Goal: Information Seeking & Learning: Learn about a topic

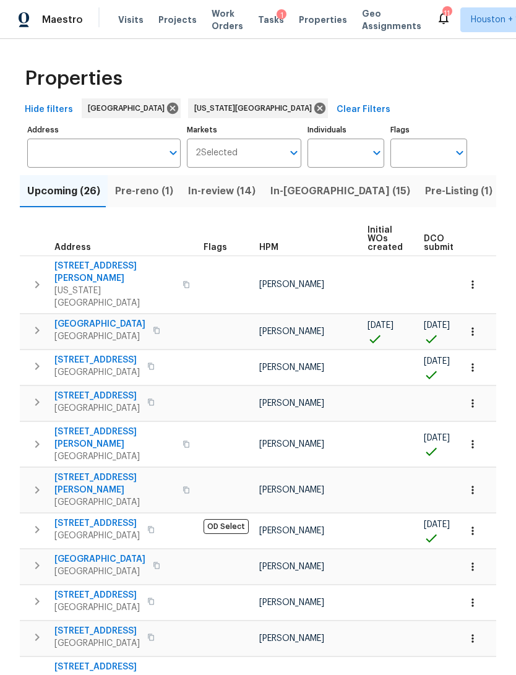
click at [290, 193] on span "In-[GEOGRAPHIC_DATA] (15)" at bounding box center [340, 190] width 140 height 17
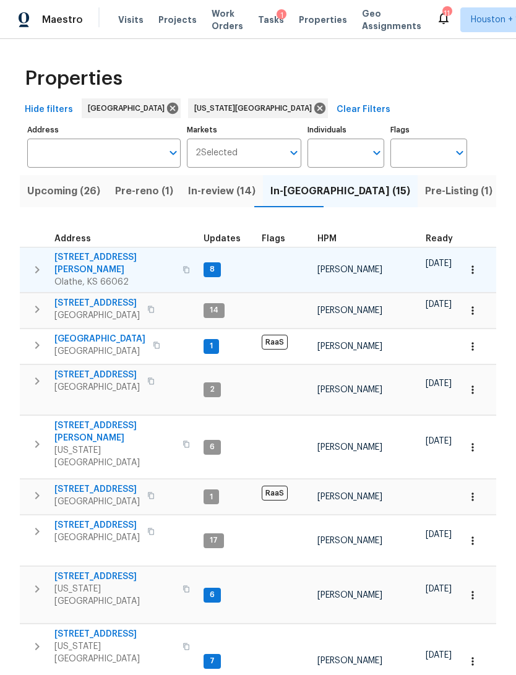
click at [75, 258] on span "[STREET_ADDRESS][PERSON_NAME]" at bounding box center [114, 263] width 121 height 25
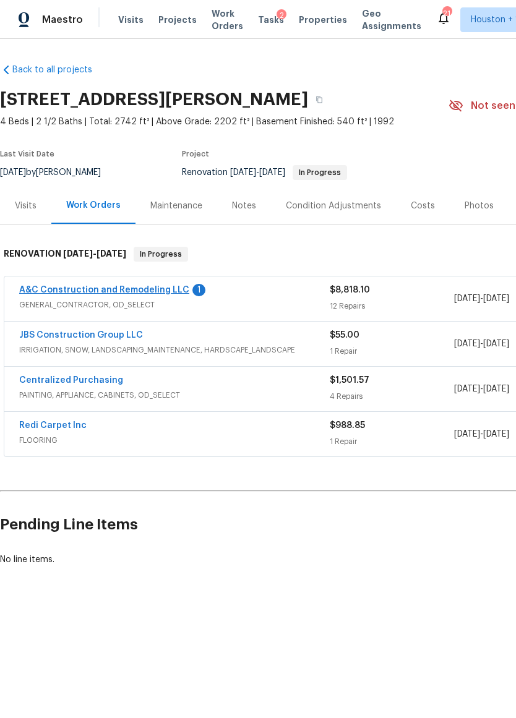
click at [64, 290] on link "A&C Construction and Remodeling LLC" at bounding box center [104, 290] width 170 height 9
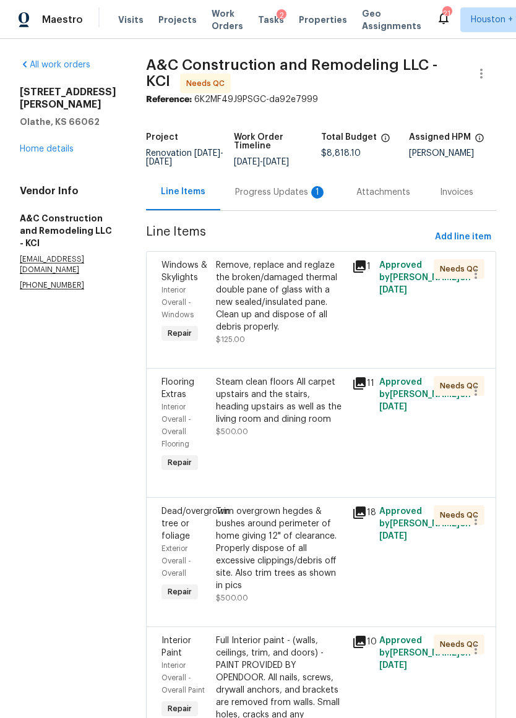
click at [276, 198] on div "Progress Updates 1" at bounding box center [281, 192] width 92 height 12
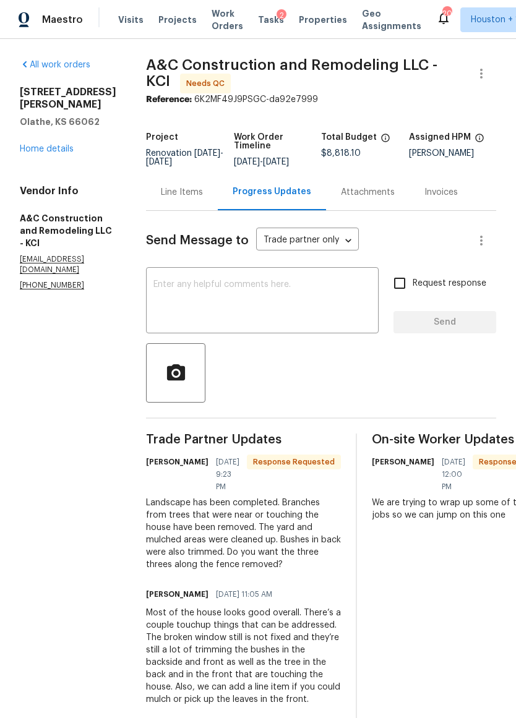
click at [203, 198] on div "Line Items" at bounding box center [182, 192] width 42 height 12
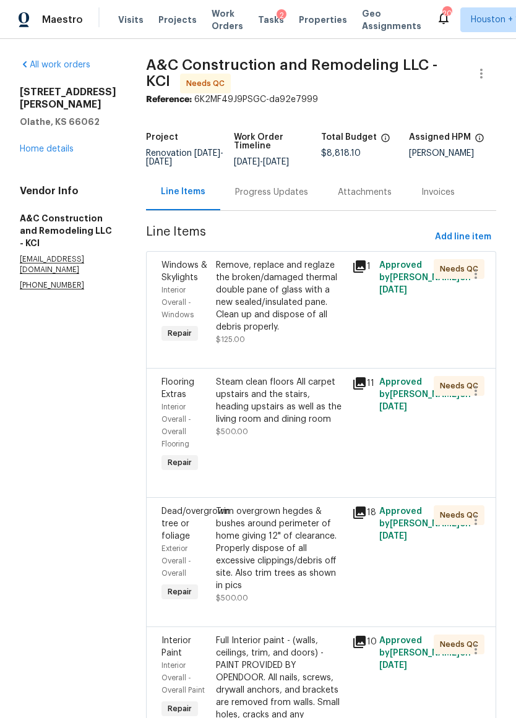
click at [320, 314] on div "Remove, replace and reglaze the broken/damaged thermal double pane of glass wit…" at bounding box center [280, 296] width 129 height 74
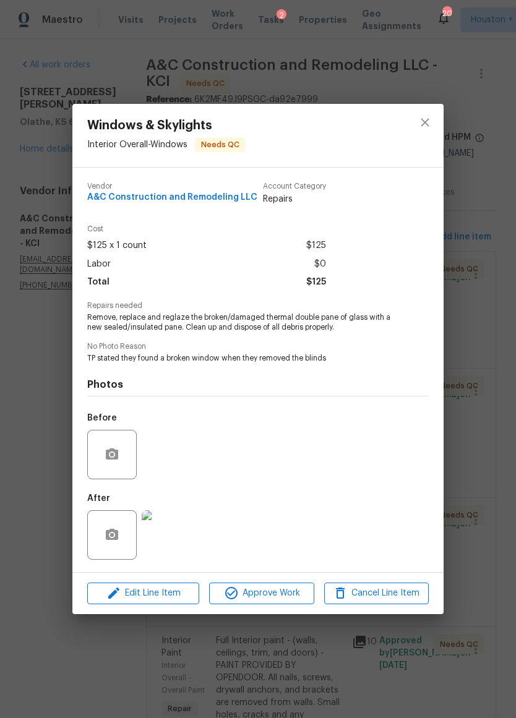
click at [171, 532] on img at bounding box center [166, 534] width 49 height 49
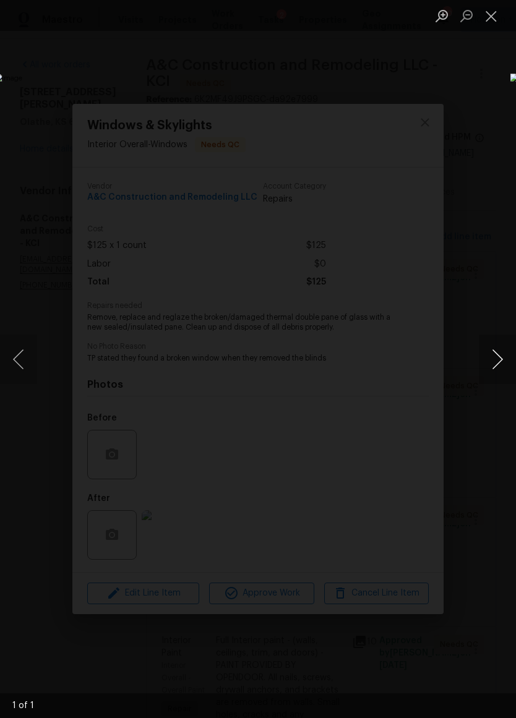
click at [488, 357] on button "Next image" at bounding box center [497, 359] width 37 height 49
click at [492, 15] on button "Close lightbox" at bounding box center [491, 16] width 25 height 22
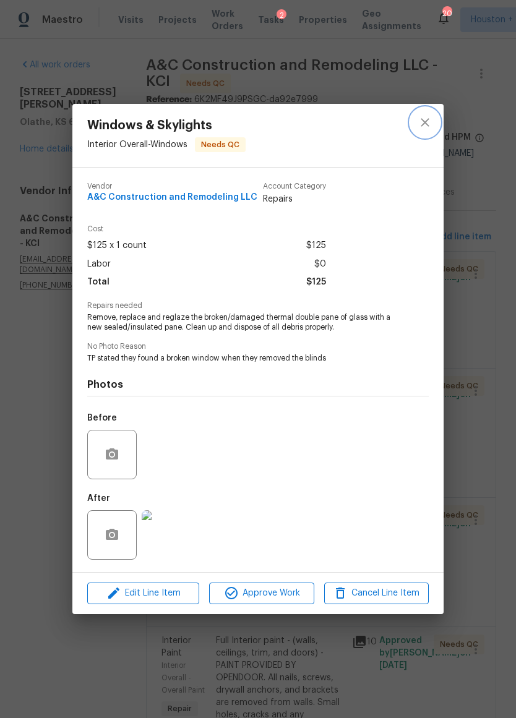
click at [427, 122] on icon "close" at bounding box center [424, 122] width 15 height 15
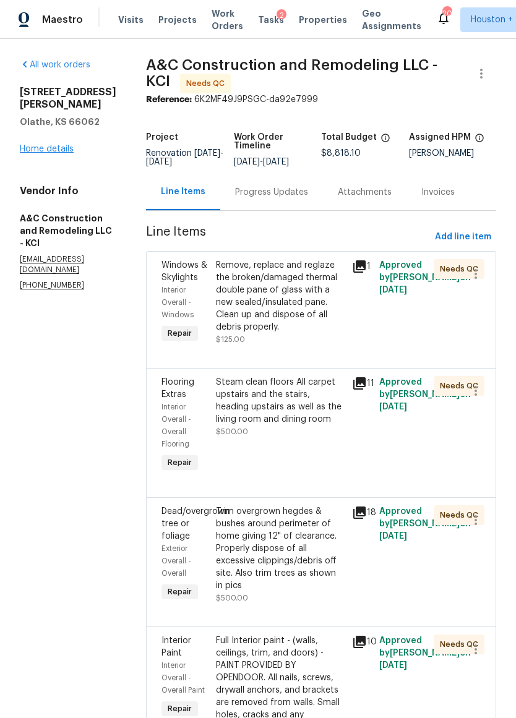
click at [46, 145] on link "Home details" at bounding box center [47, 149] width 54 height 9
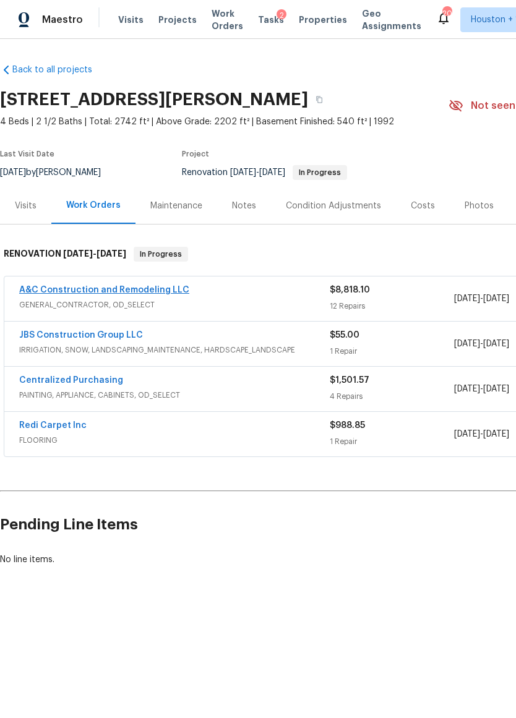
click at [51, 286] on link "A&C Construction and Remodeling LLC" at bounding box center [104, 290] width 170 height 9
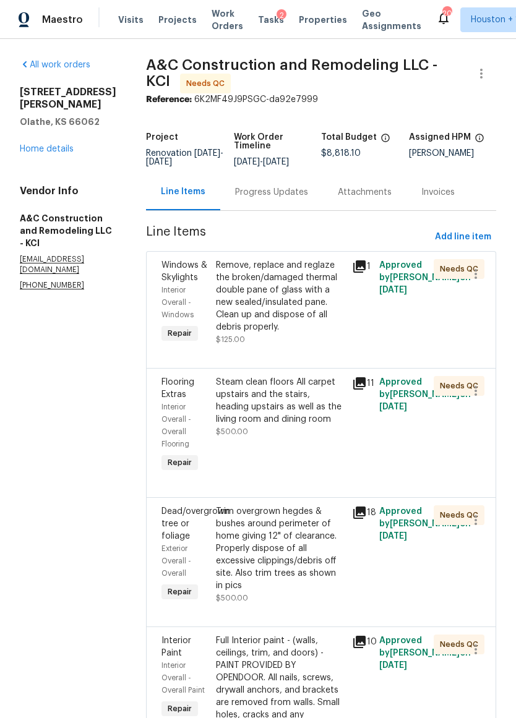
click at [278, 312] on div "Remove, replace and reglaze the broken/damaged thermal double pane of glass wit…" at bounding box center [280, 296] width 129 height 74
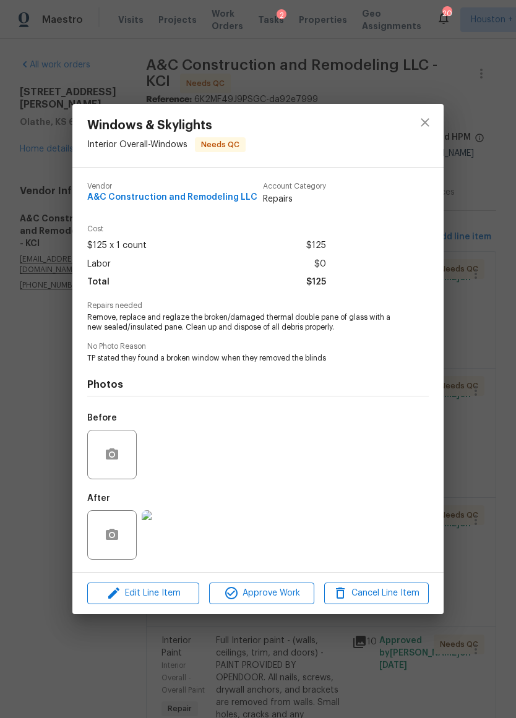
click at [172, 536] on img at bounding box center [166, 534] width 49 height 49
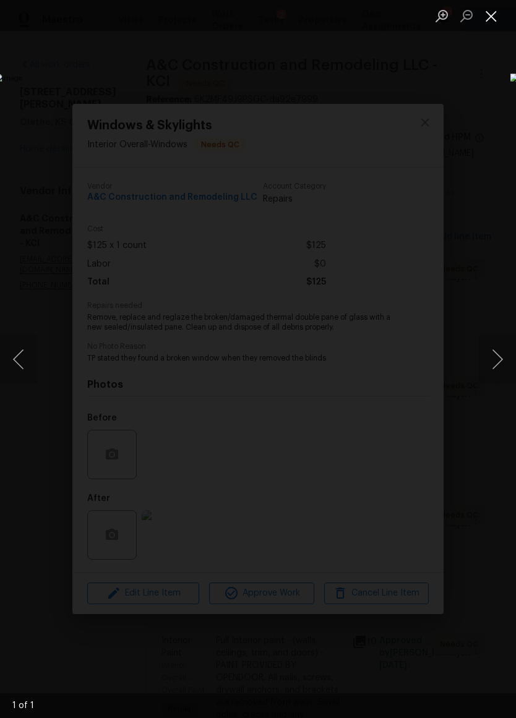
click at [492, 16] on button "Close lightbox" at bounding box center [491, 16] width 25 height 22
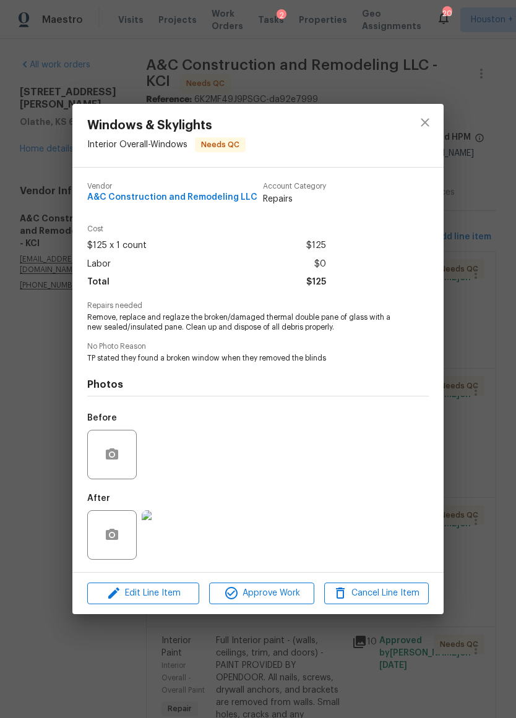
click at [421, 121] on icon "close" at bounding box center [424, 122] width 15 height 15
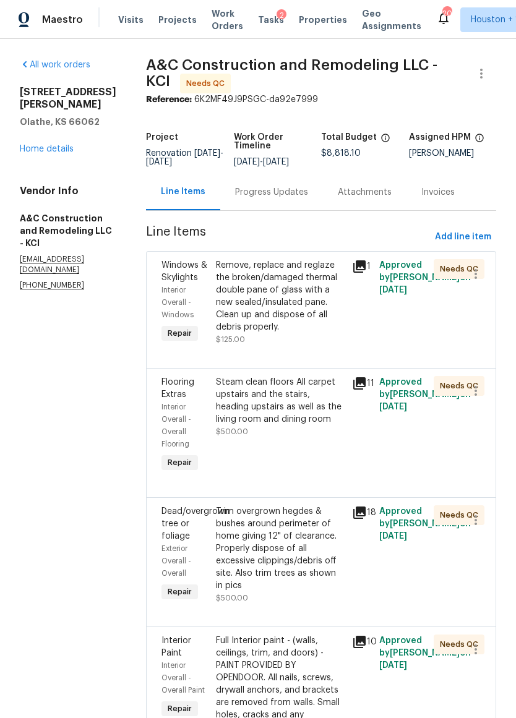
click at [294, 297] on div "Remove, replace and reglaze the broken/damaged thermal double pane of glass wit…" at bounding box center [280, 296] width 129 height 74
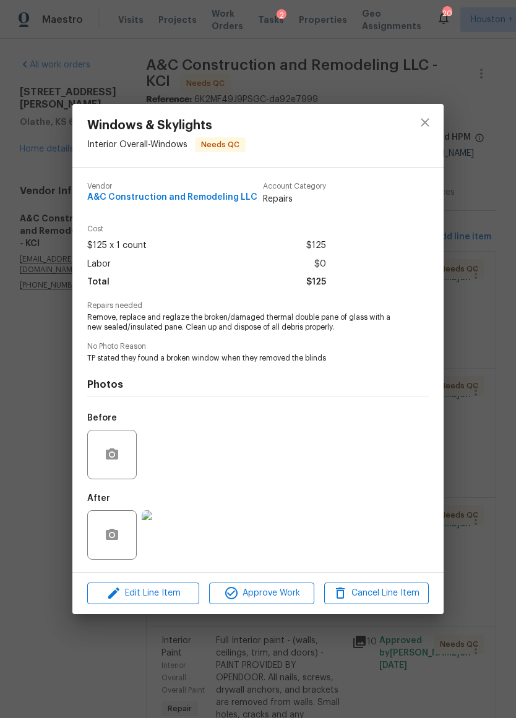
click at [177, 538] on img at bounding box center [166, 534] width 49 height 49
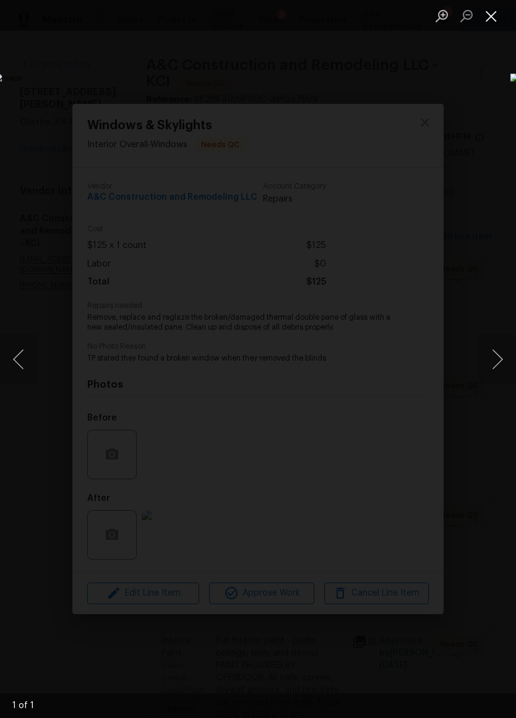
click at [498, 10] on button "Close lightbox" at bounding box center [491, 16] width 25 height 22
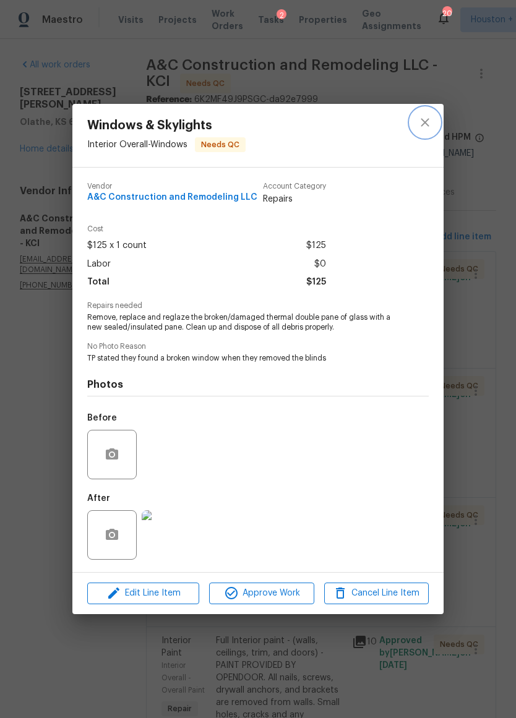
click at [427, 122] on icon "close" at bounding box center [424, 122] width 15 height 15
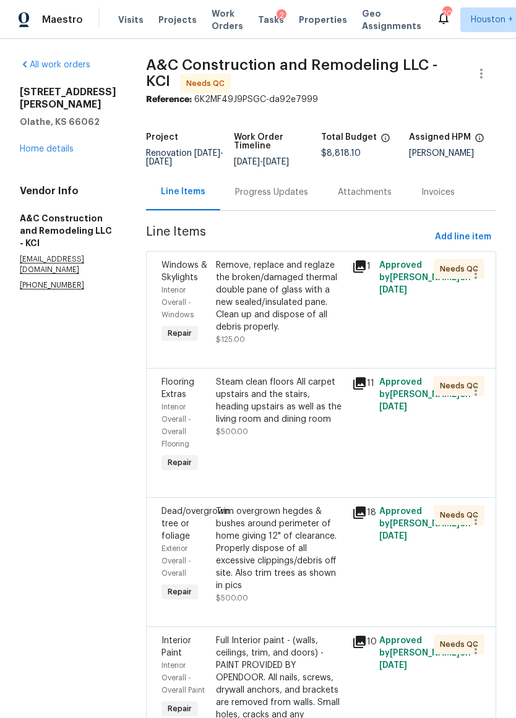
click at [306, 198] on div "Progress Updates" at bounding box center [271, 192] width 73 height 12
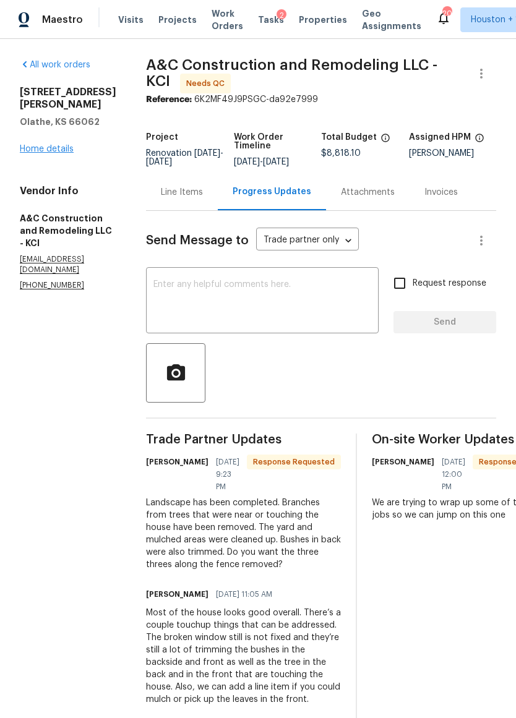
click at [32, 145] on link "Home details" at bounding box center [47, 149] width 54 height 9
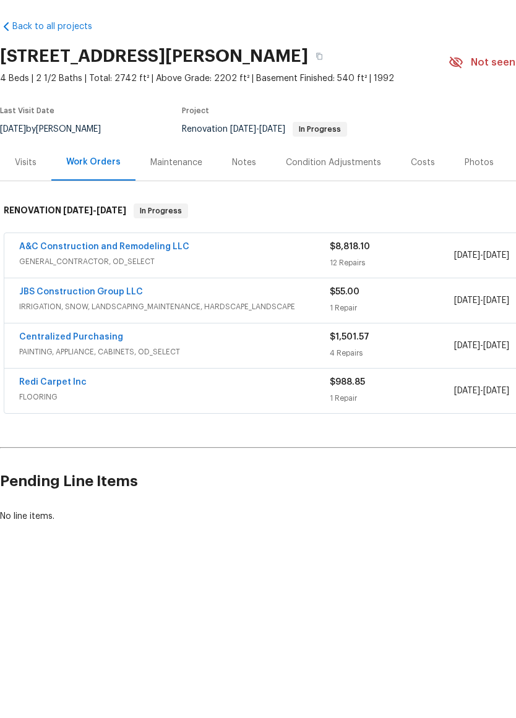
click at [24, 200] on div "Visits" at bounding box center [26, 206] width 22 height 12
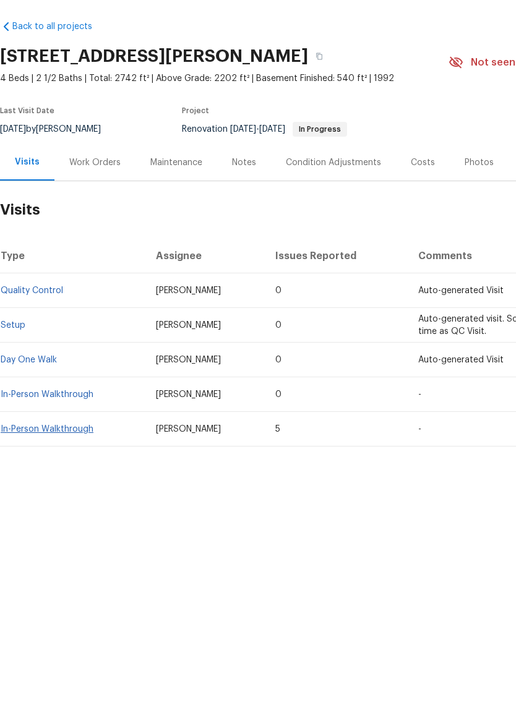
click at [23, 468] on link "In-Person Walkthrough" at bounding box center [47, 472] width 93 height 9
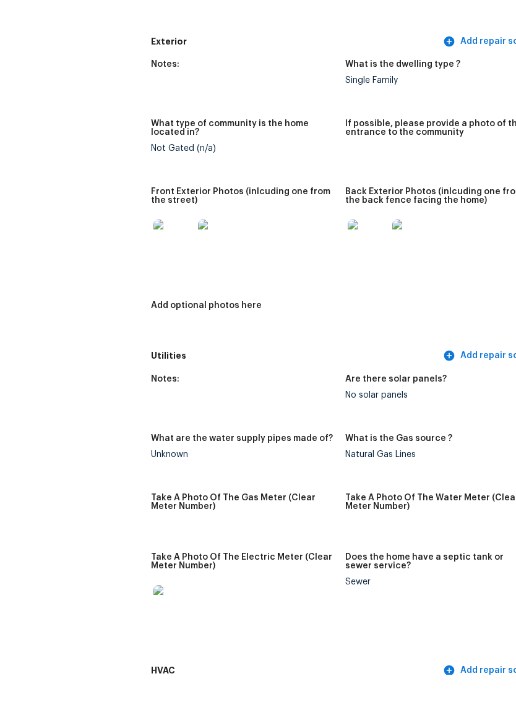
scroll to position [480, 0]
click at [156, 263] on img at bounding box center [173, 283] width 40 height 40
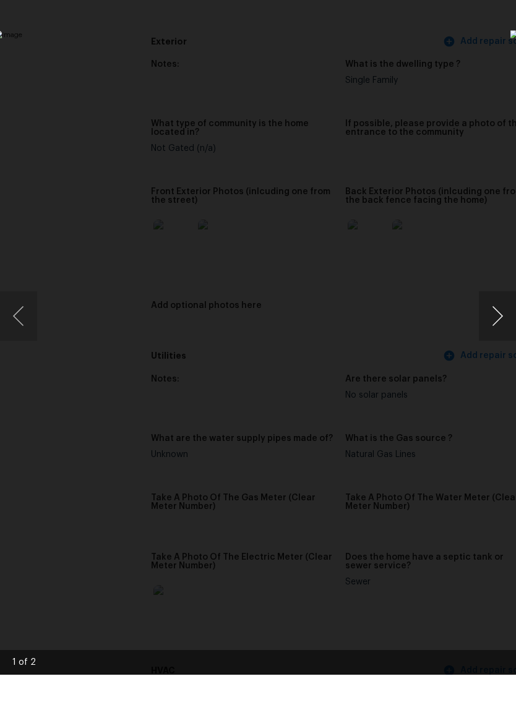
click at [501, 335] on button "Next image" at bounding box center [497, 359] width 37 height 49
click at [501, 68] on img "Lightbox" at bounding box center [350, 329] width 1469 height 2045
click at [490, 65] on div "Lightbox" at bounding box center [258, 359] width 516 height 718
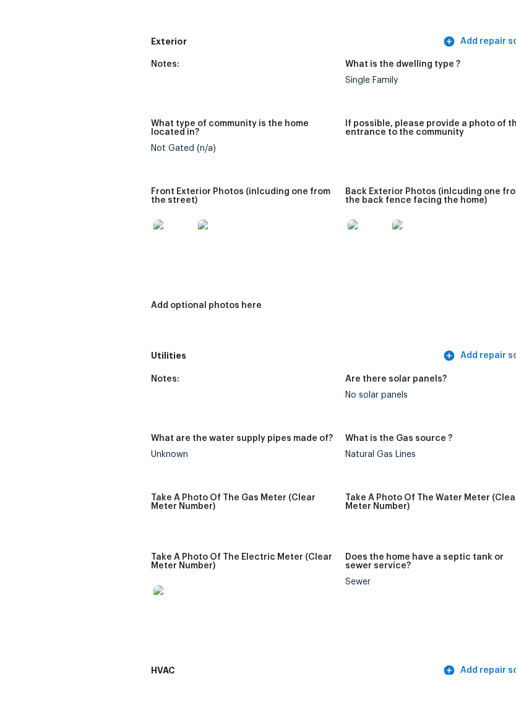
click at [350, 263] on img at bounding box center [368, 283] width 40 height 40
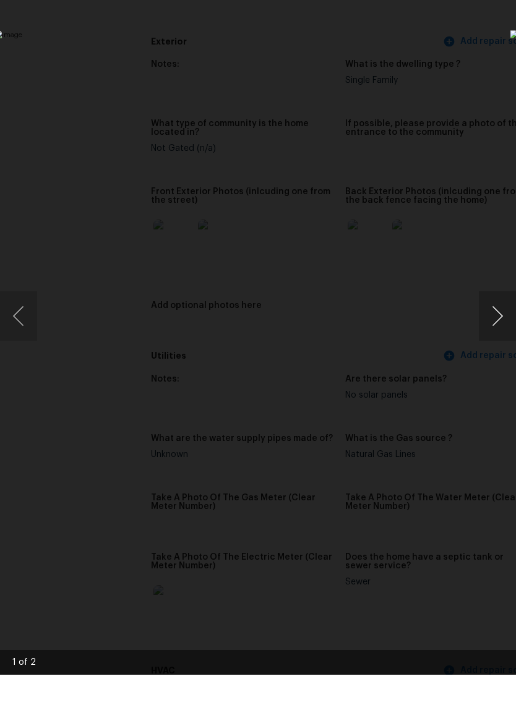
click at [491, 335] on button "Next image" at bounding box center [497, 359] width 37 height 49
click at [487, 335] on button "Next image" at bounding box center [497, 359] width 37 height 49
click at [480, 67] on div "Lightbox" at bounding box center [258, 359] width 516 height 718
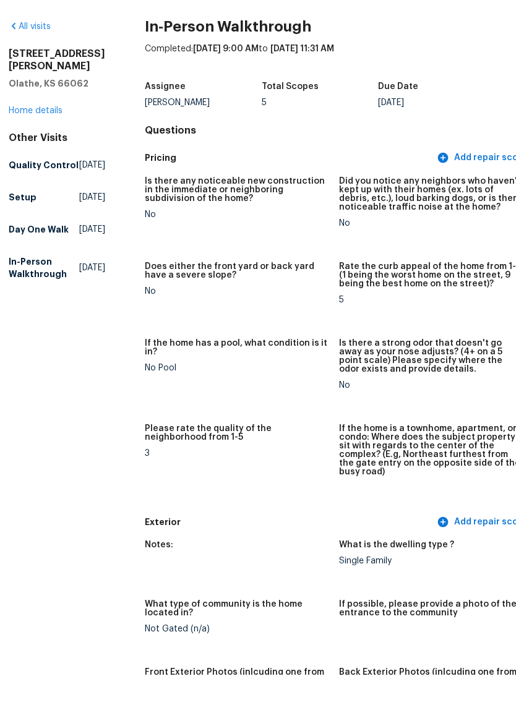
scroll to position [0, 6]
